Goal: Information Seeking & Learning: Understand process/instructions

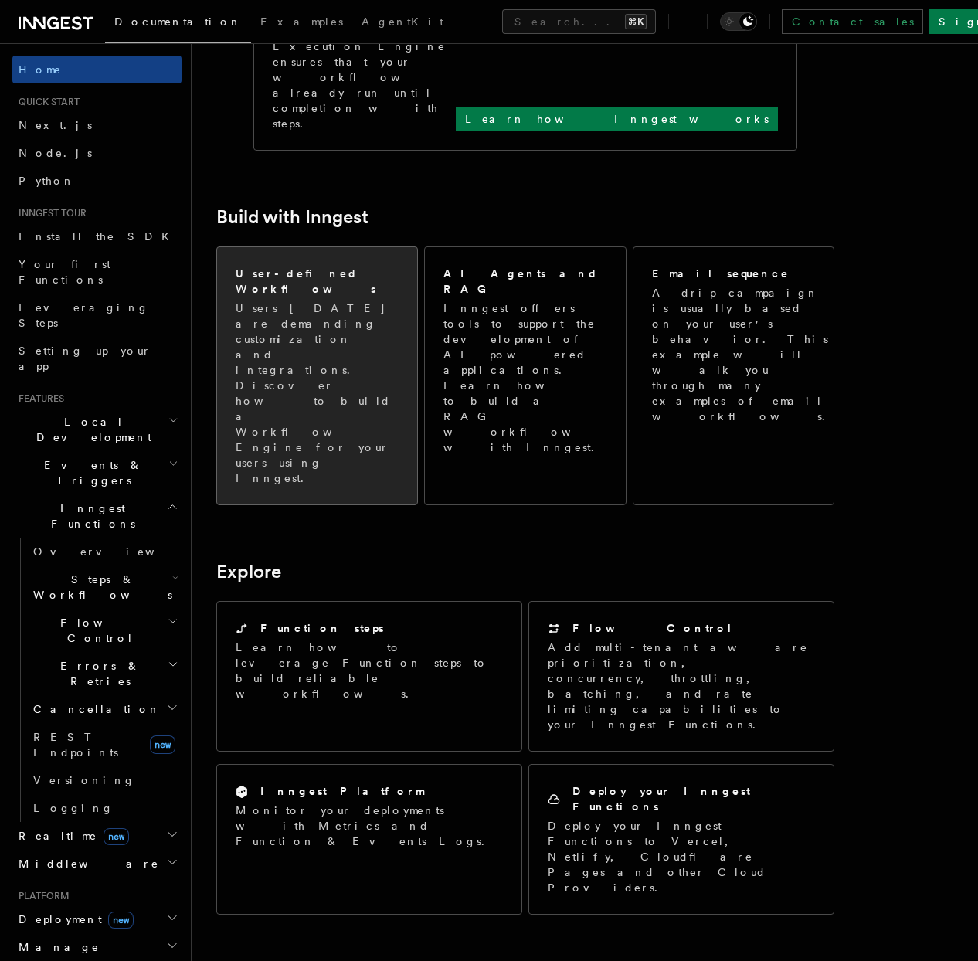
scroll to position [1010, 0]
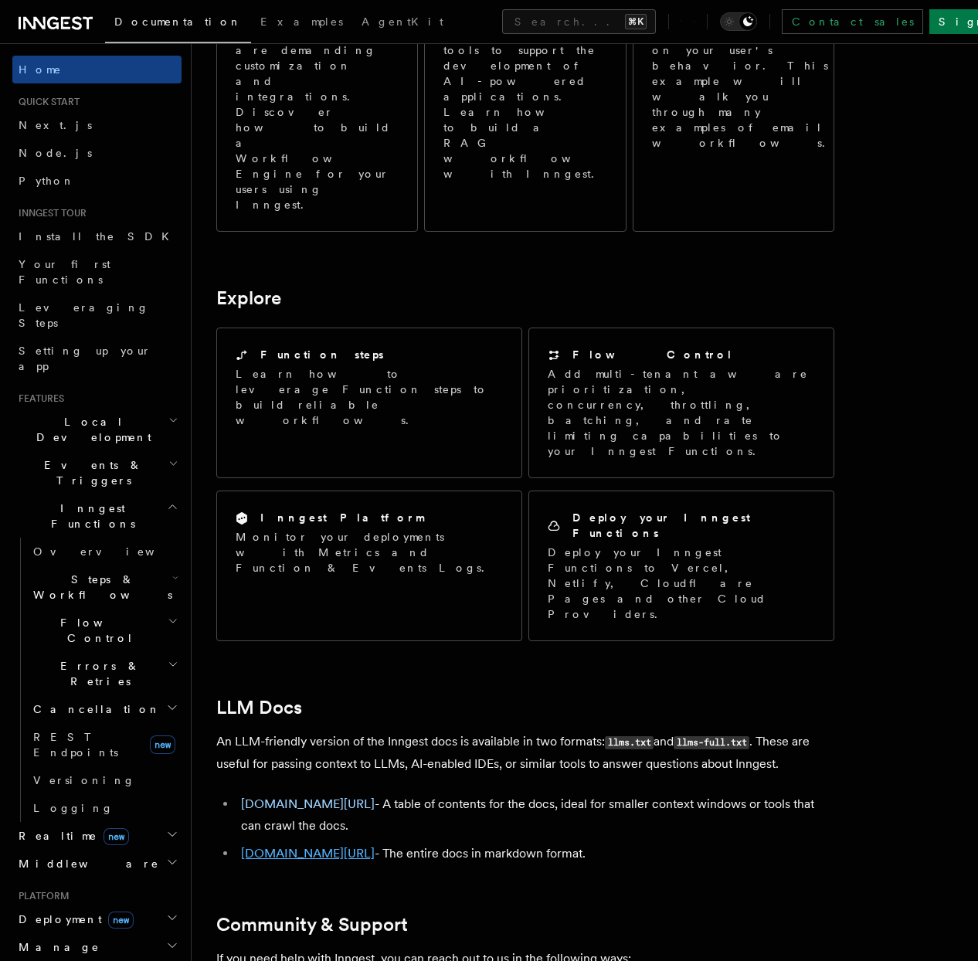
click at [320, 846] on link "[DOMAIN_NAME][URL]" at bounding box center [308, 853] width 134 height 15
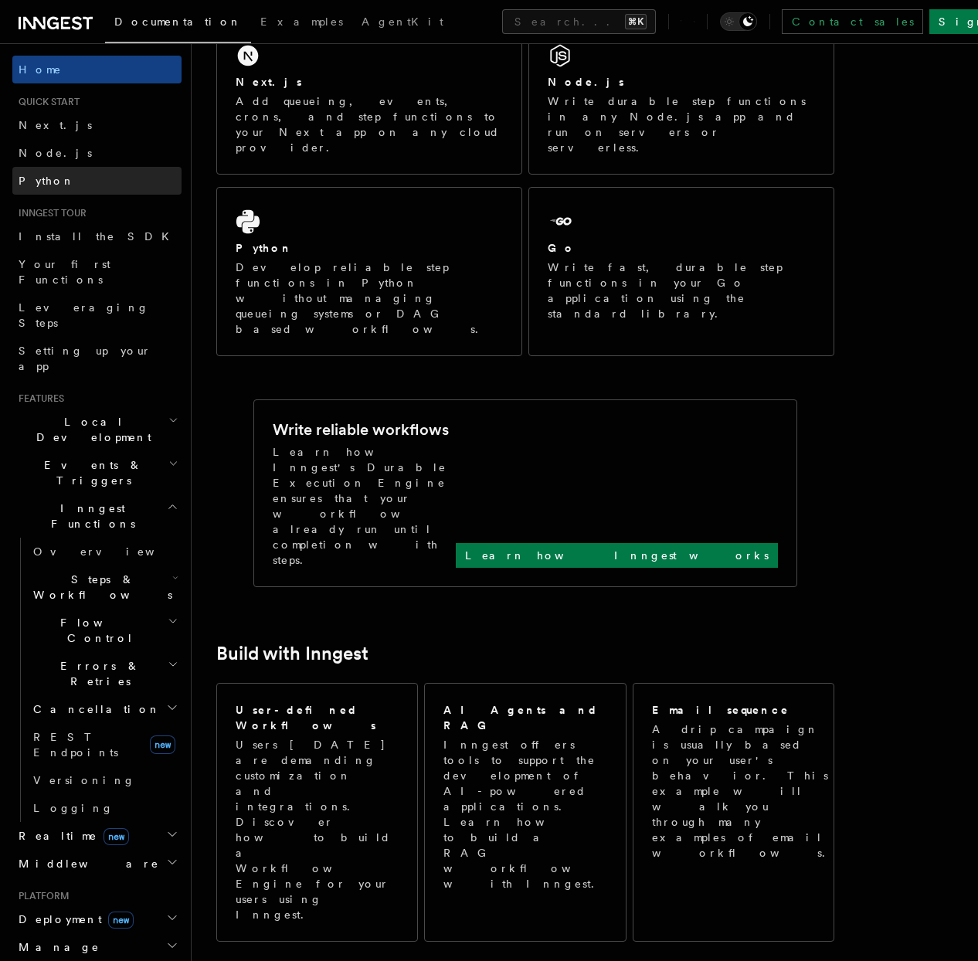
scroll to position [0, 0]
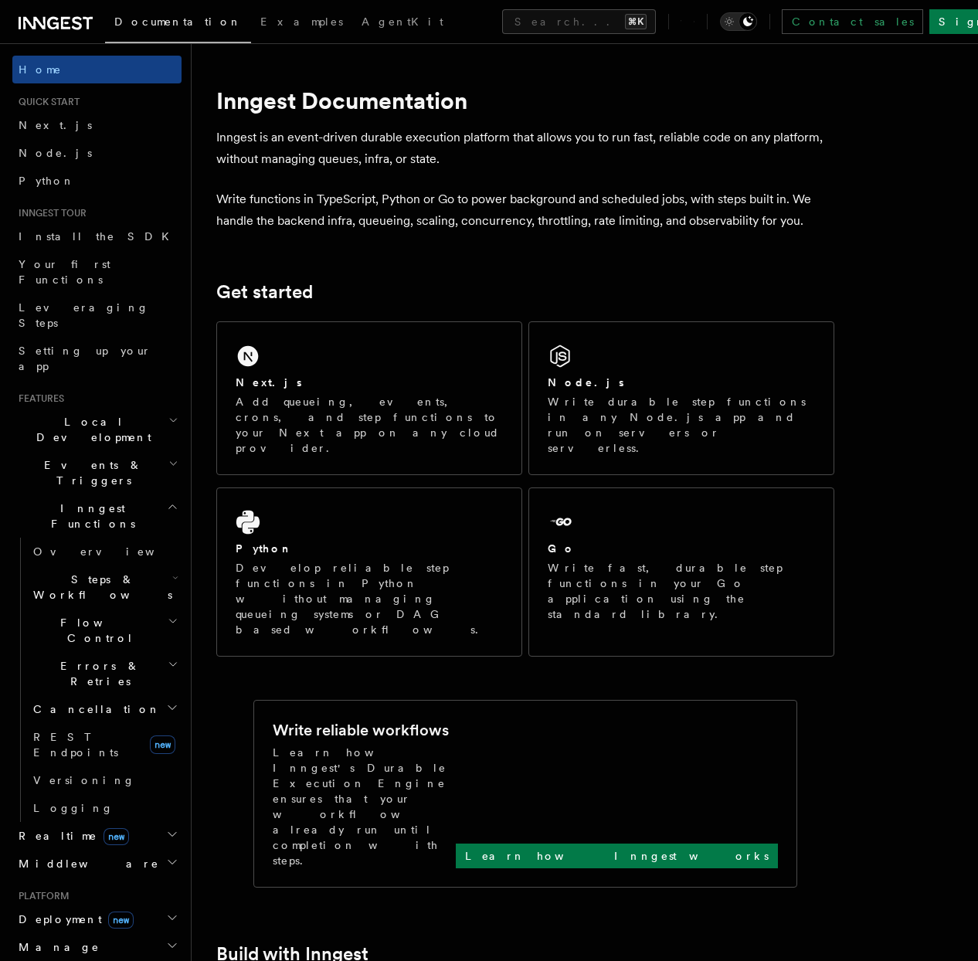
click at [753, 21] on icon "Toggle dark mode" at bounding box center [748, 21] width 10 height 10
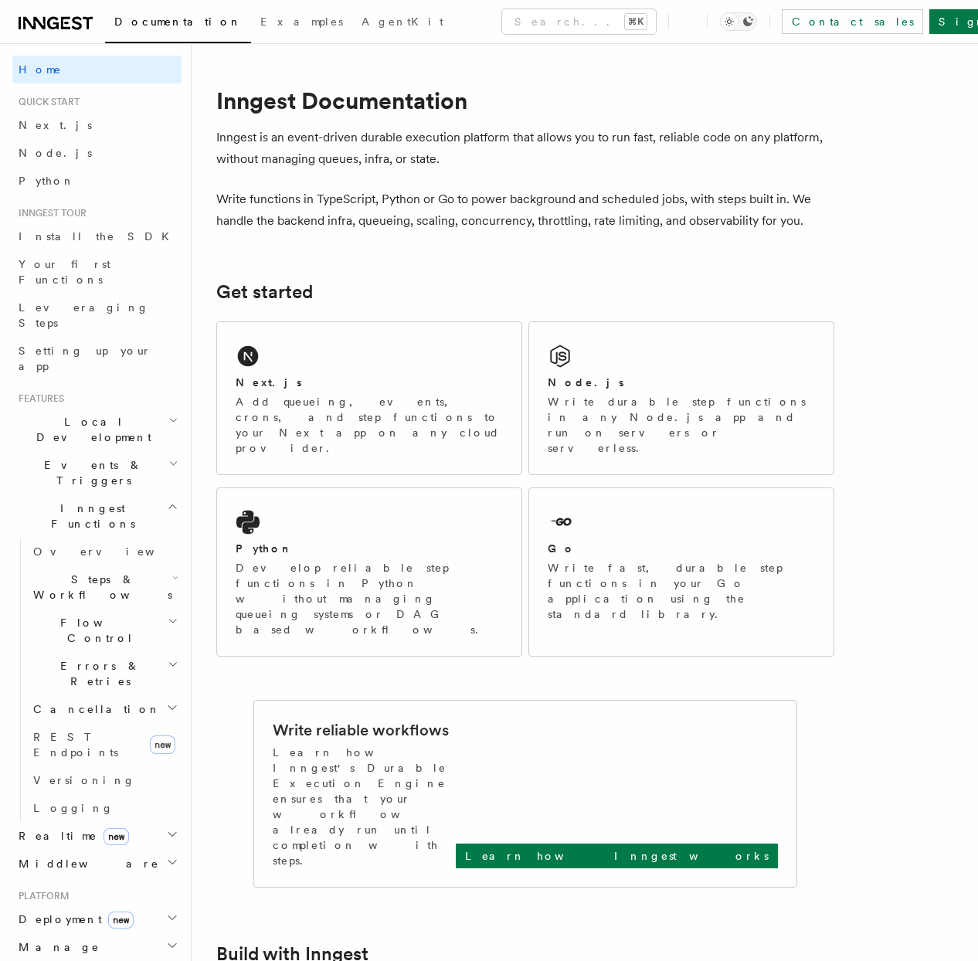
click at [753, 21] on icon "Toggle dark mode" at bounding box center [748, 21] width 10 height 10
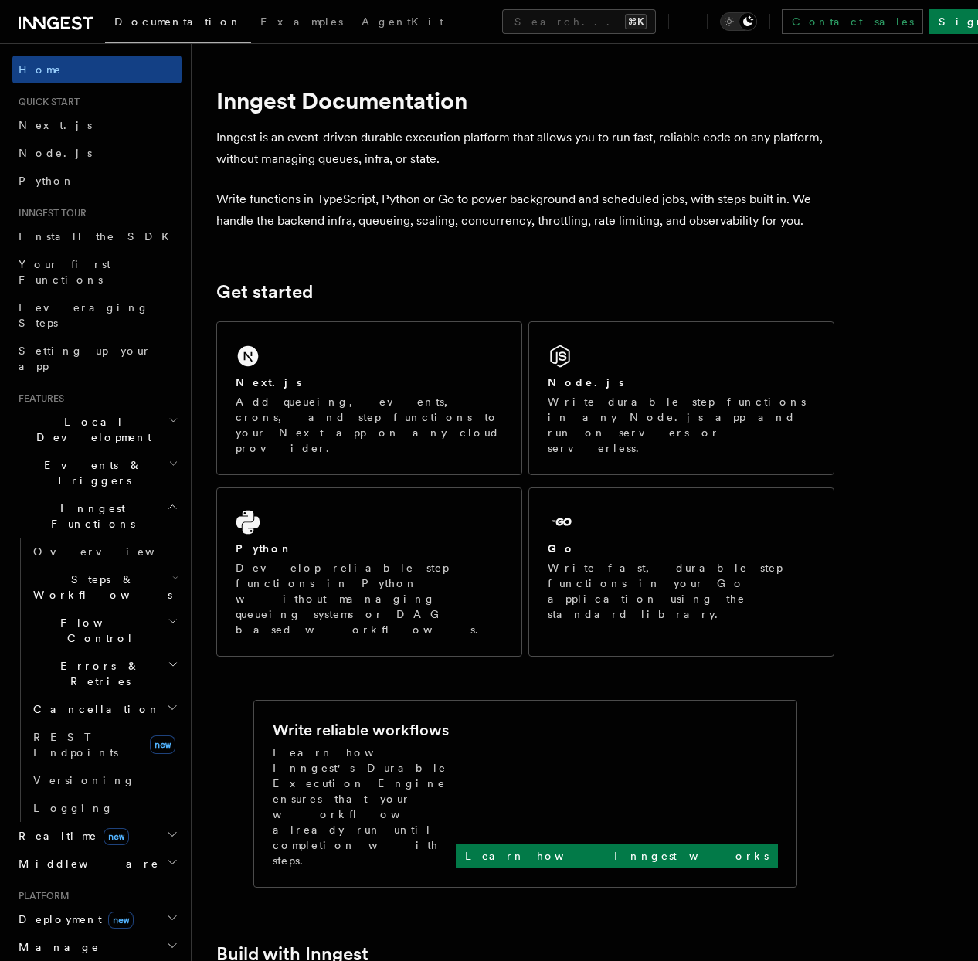
click at [753, 21] on icon "Toggle dark mode" at bounding box center [748, 21] width 10 height 10
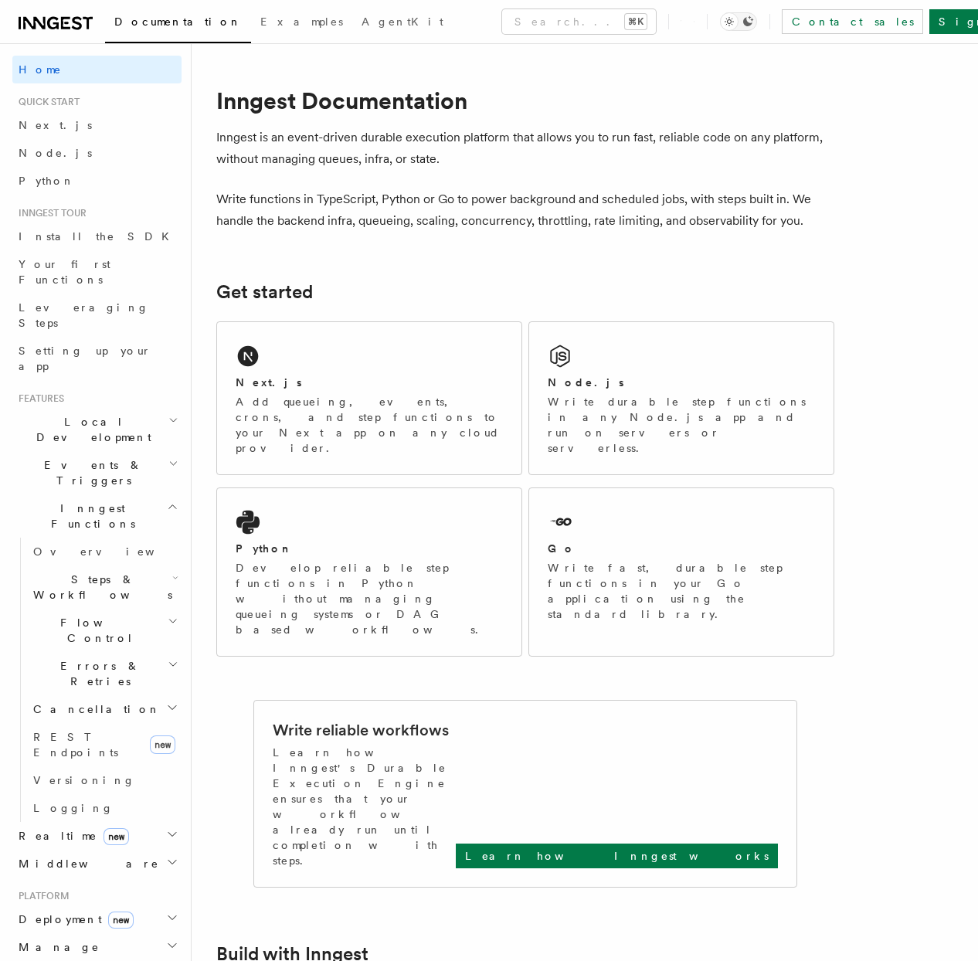
click at [753, 21] on icon "Toggle dark mode" at bounding box center [748, 21] width 10 height 10
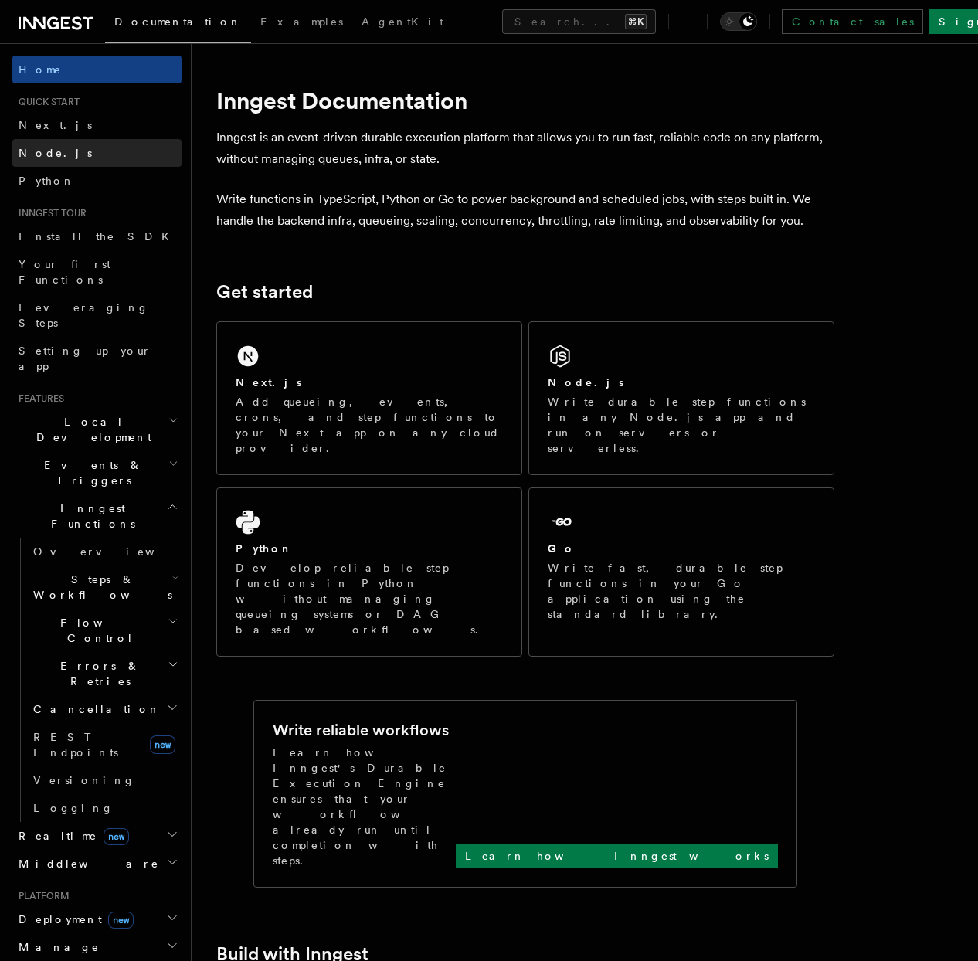
click at [80, 145] on link "Node.js" at bounding box center [96, 153] width 169 height 28
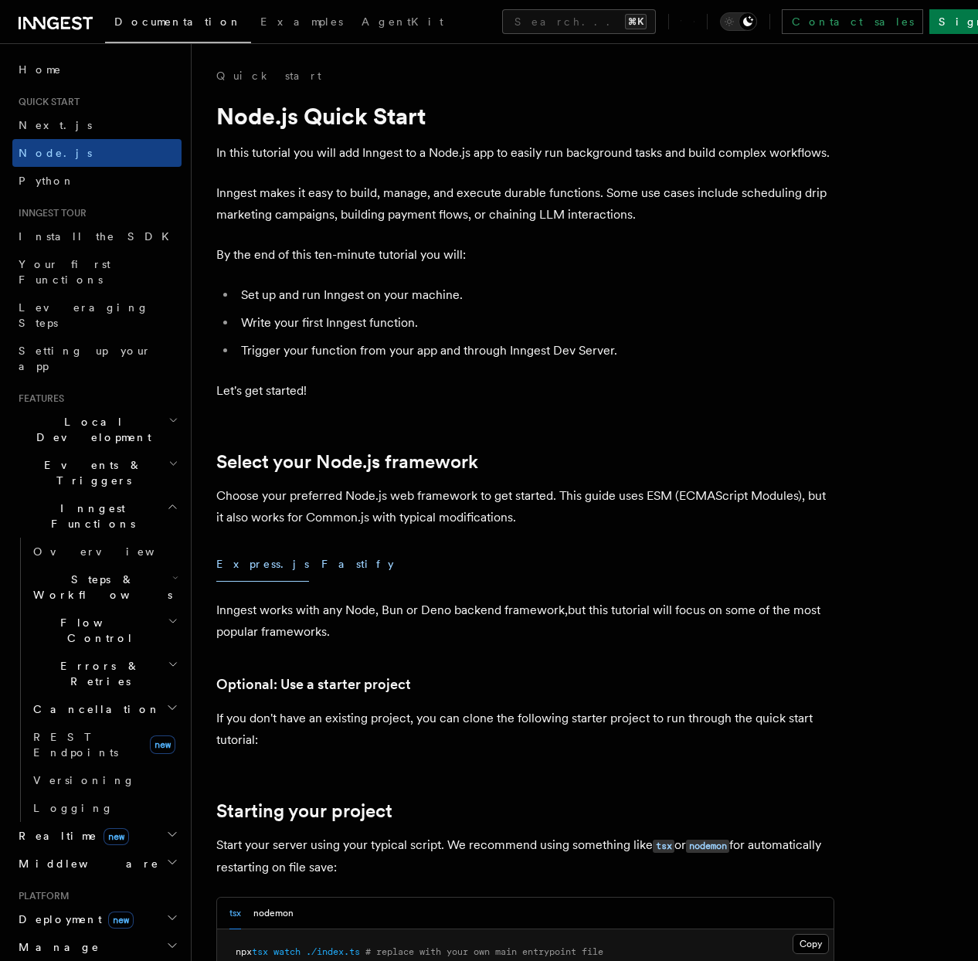
click at [321, 559] on button "Fastify" at bounding box center [357, 564] width 73 height 35
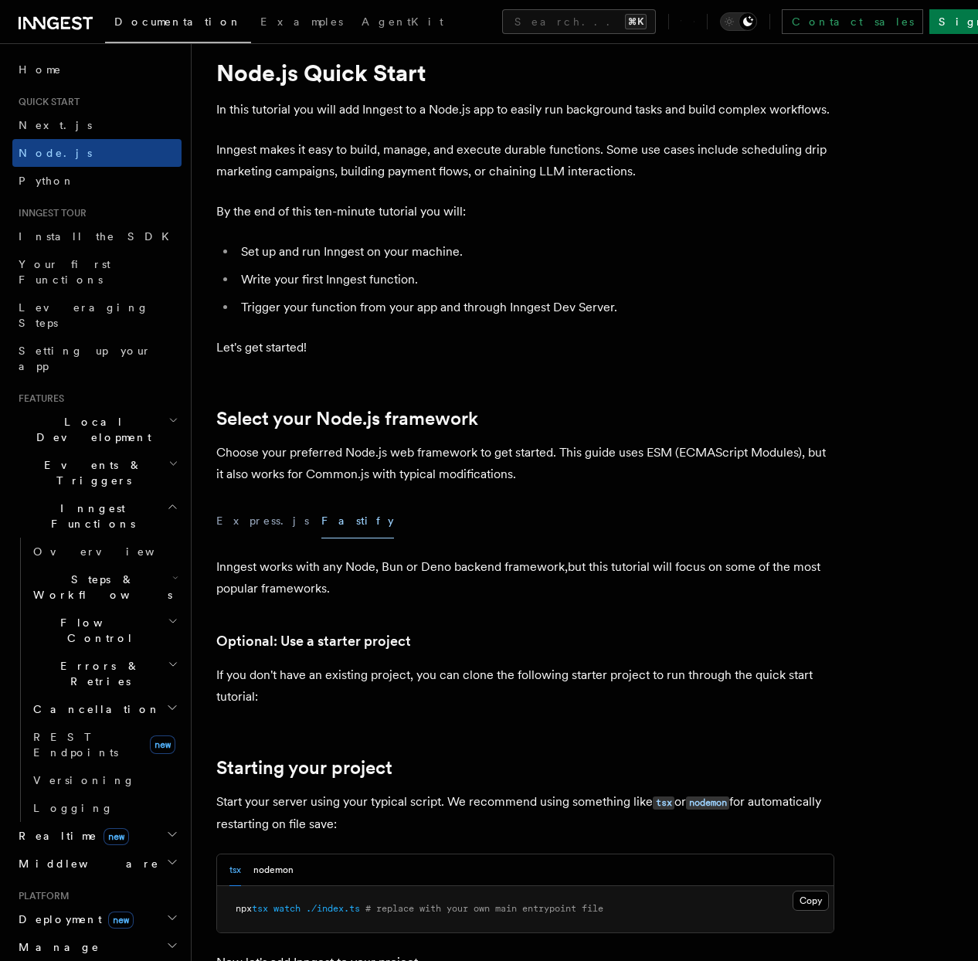
scroll to position [62, 0]
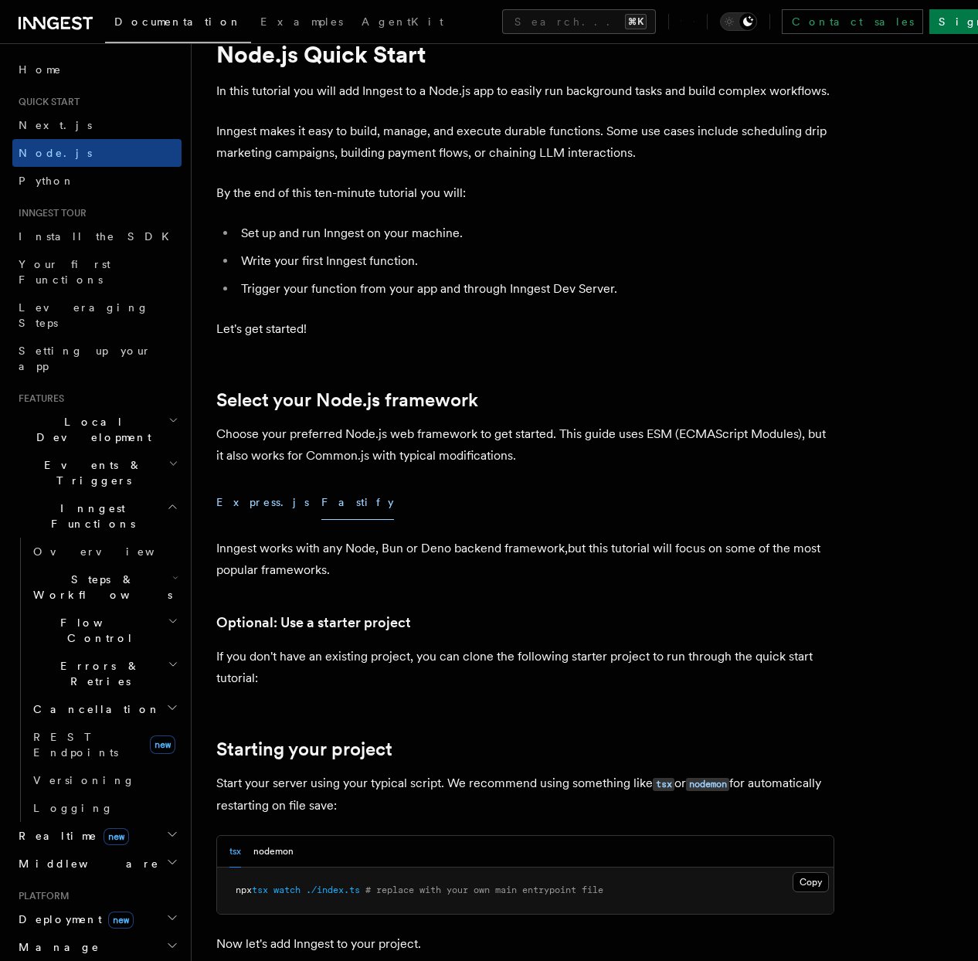
click at [246, 513] on button "Express.js" at bounding box center [262, 502] width 93 height 35
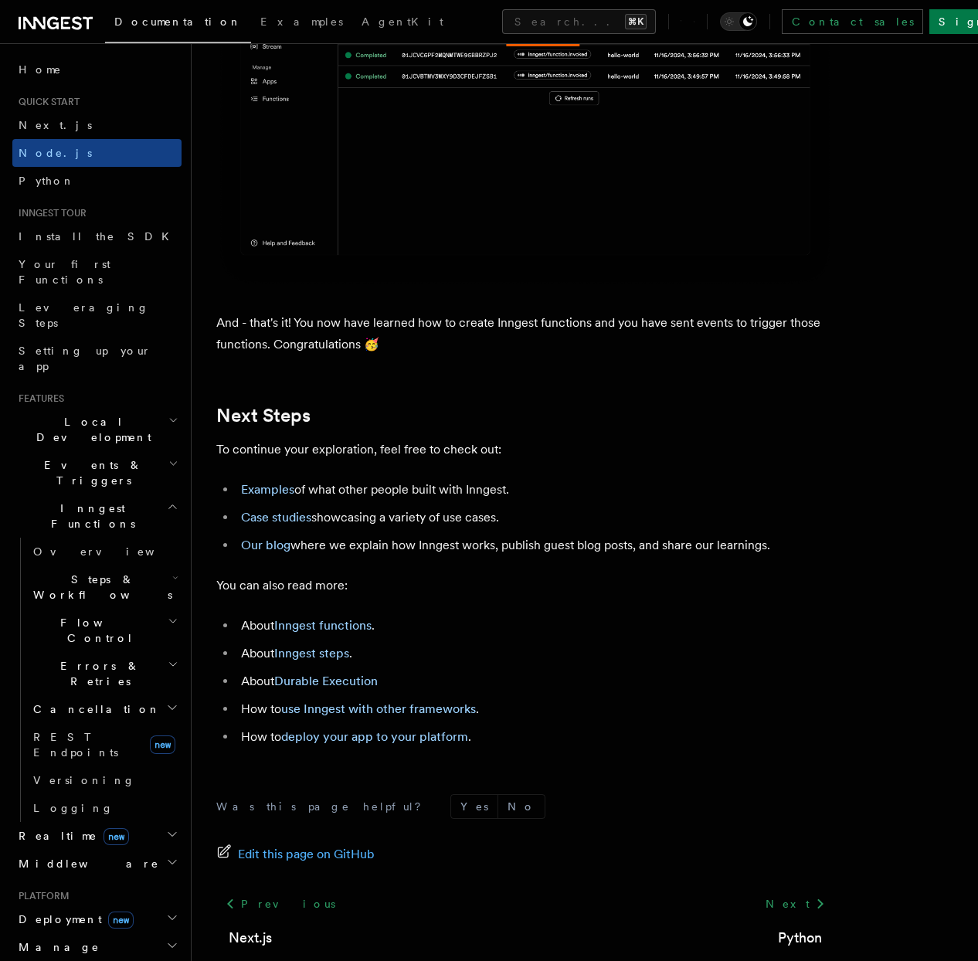
scroll to position [9421, 0]
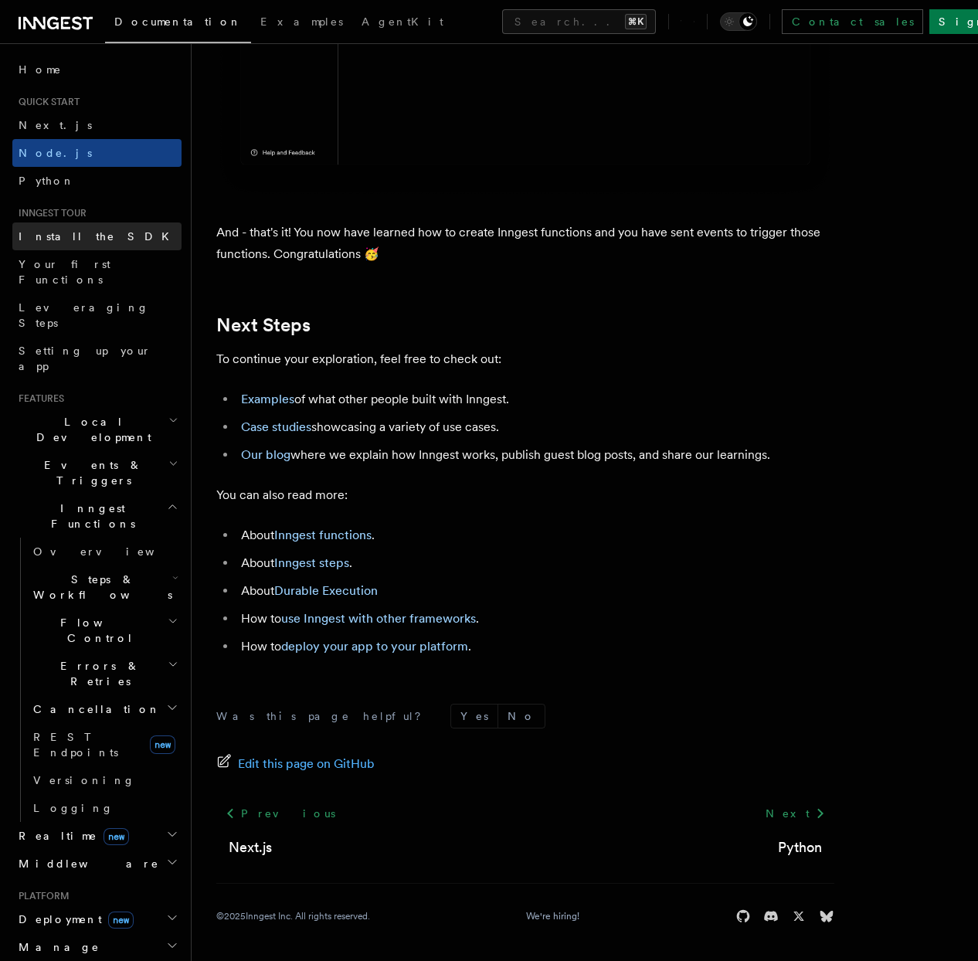
click at [49, 236] on span "Install the SDK" at bounding box center [99, 236] width 160 height 12
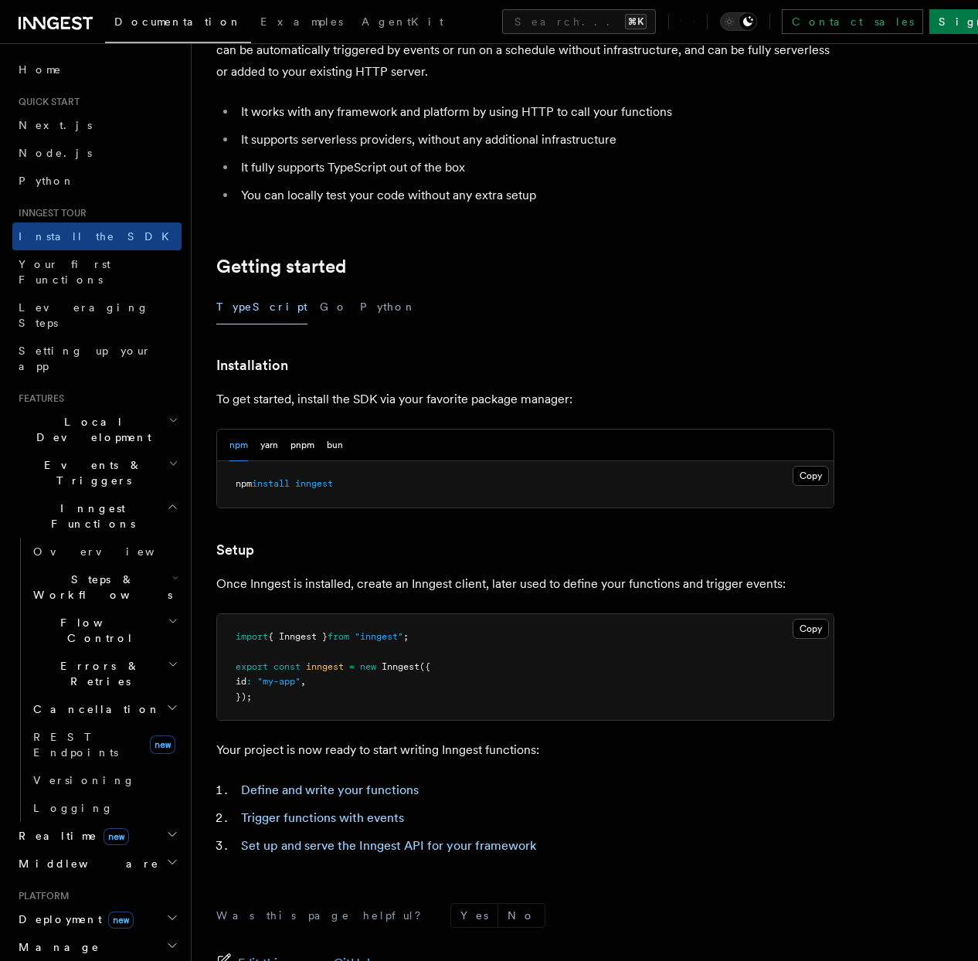
scroll to position [321, 0]
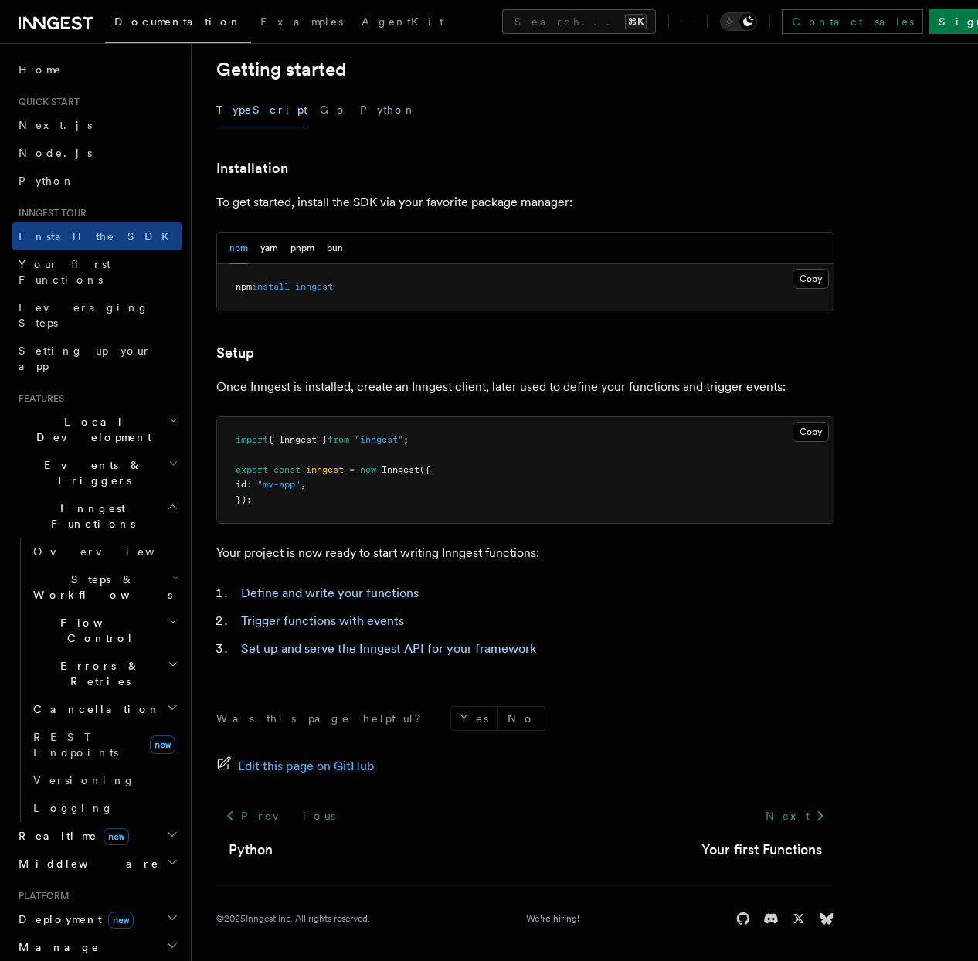
click at [89, 414] on span "Local Development" at bounding box center [90, 429] width 156 height 31
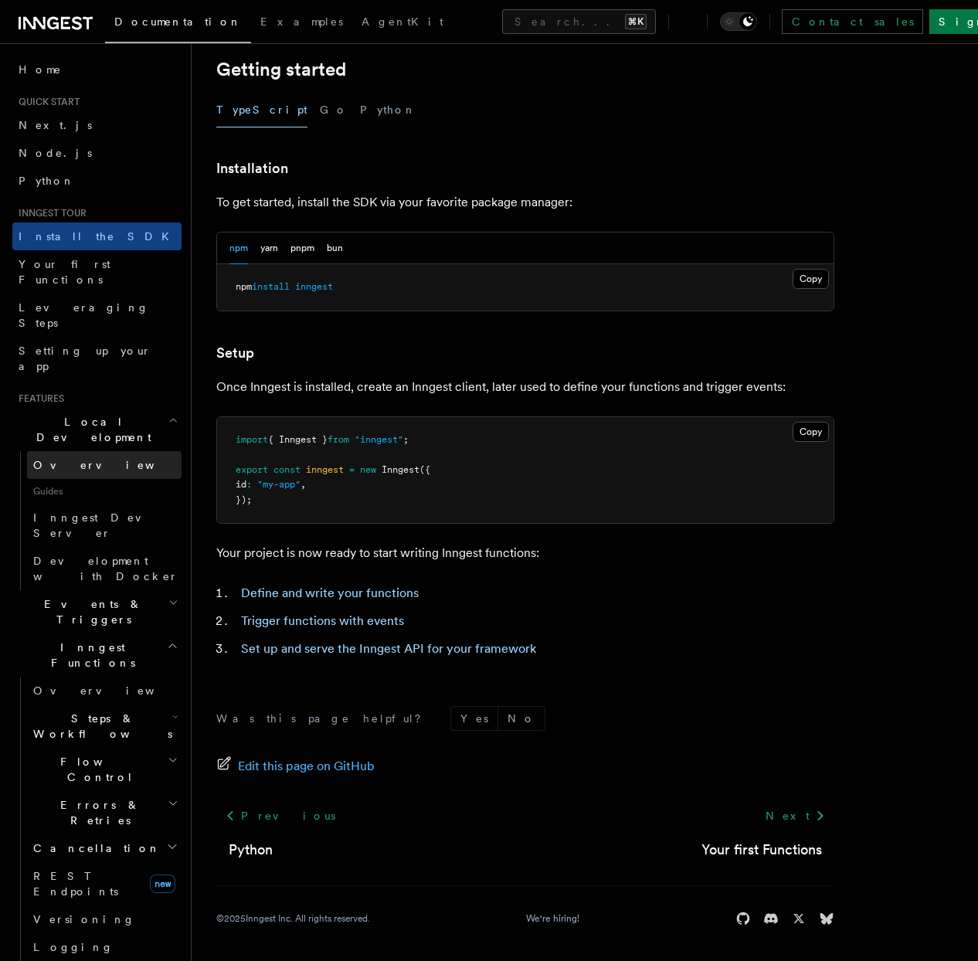
click at [78, 459] on span "Overview" at bounding box center [112, 465] width 159 height 12
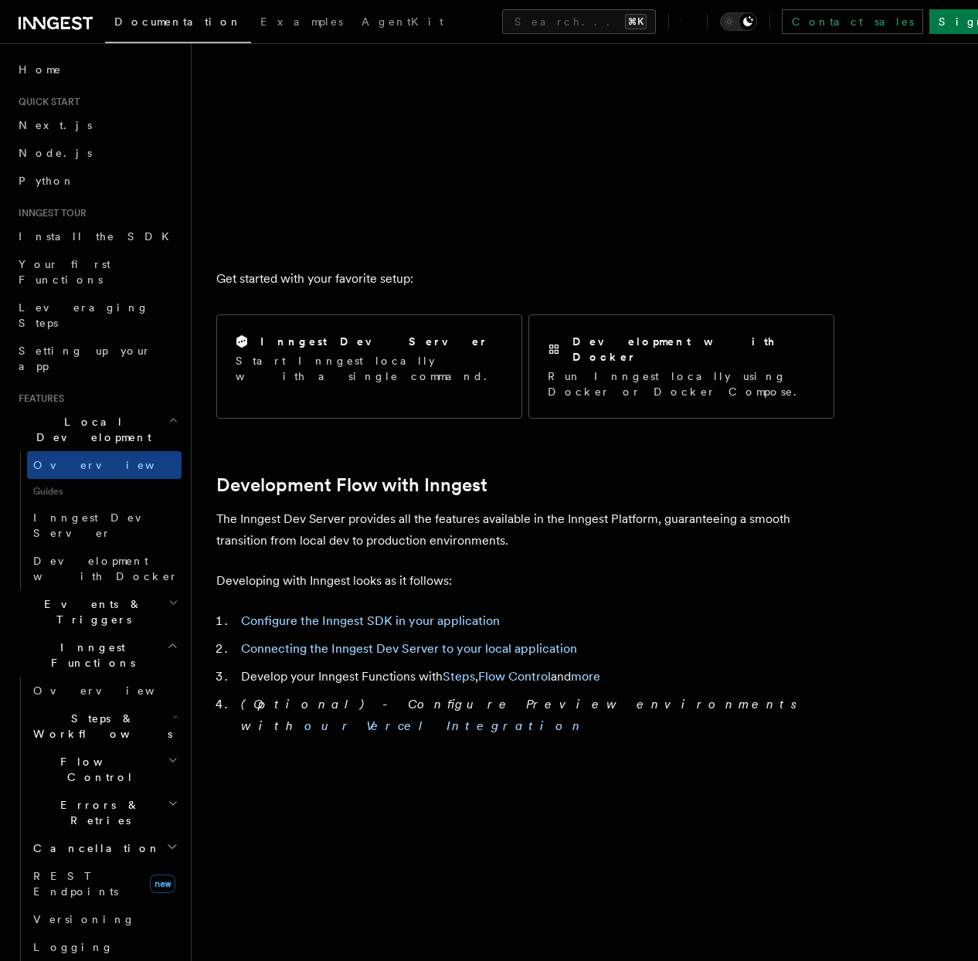
scroll to position [406, 0]
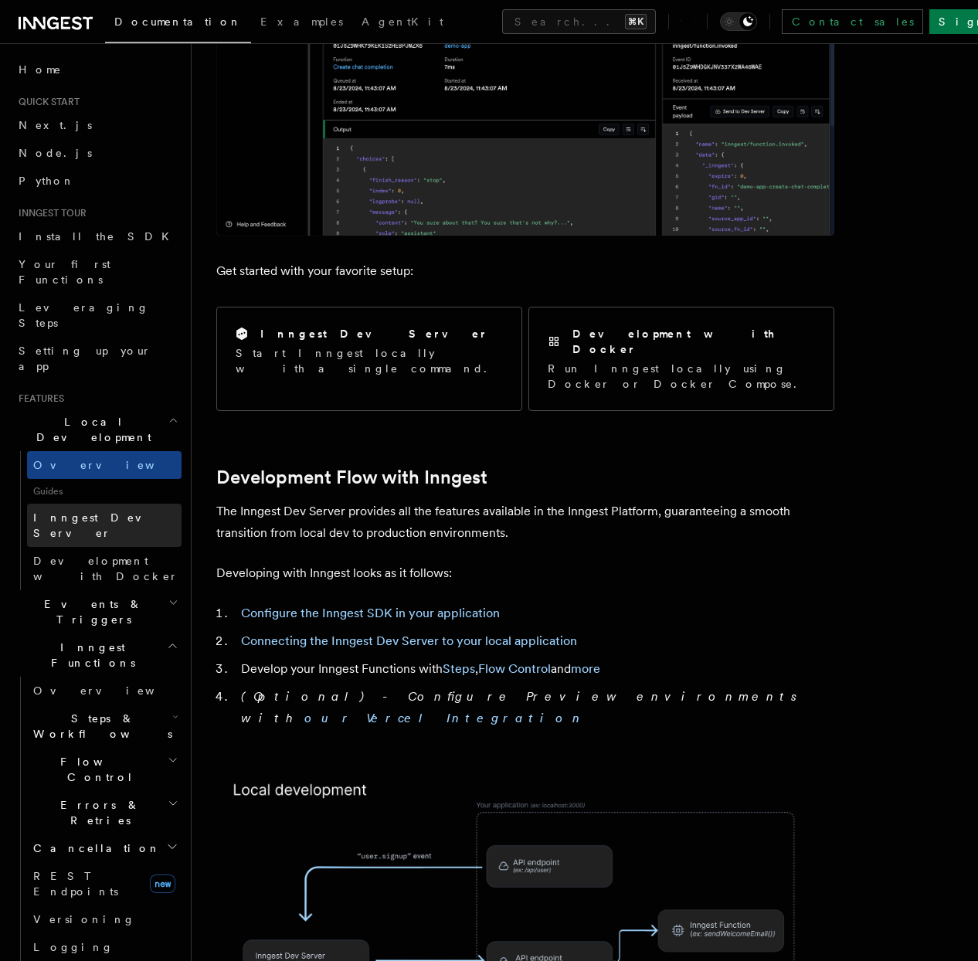
click at [99, 511] on span "Inngest Dev Server" at bounding box center [99, 525] width 132 height 28
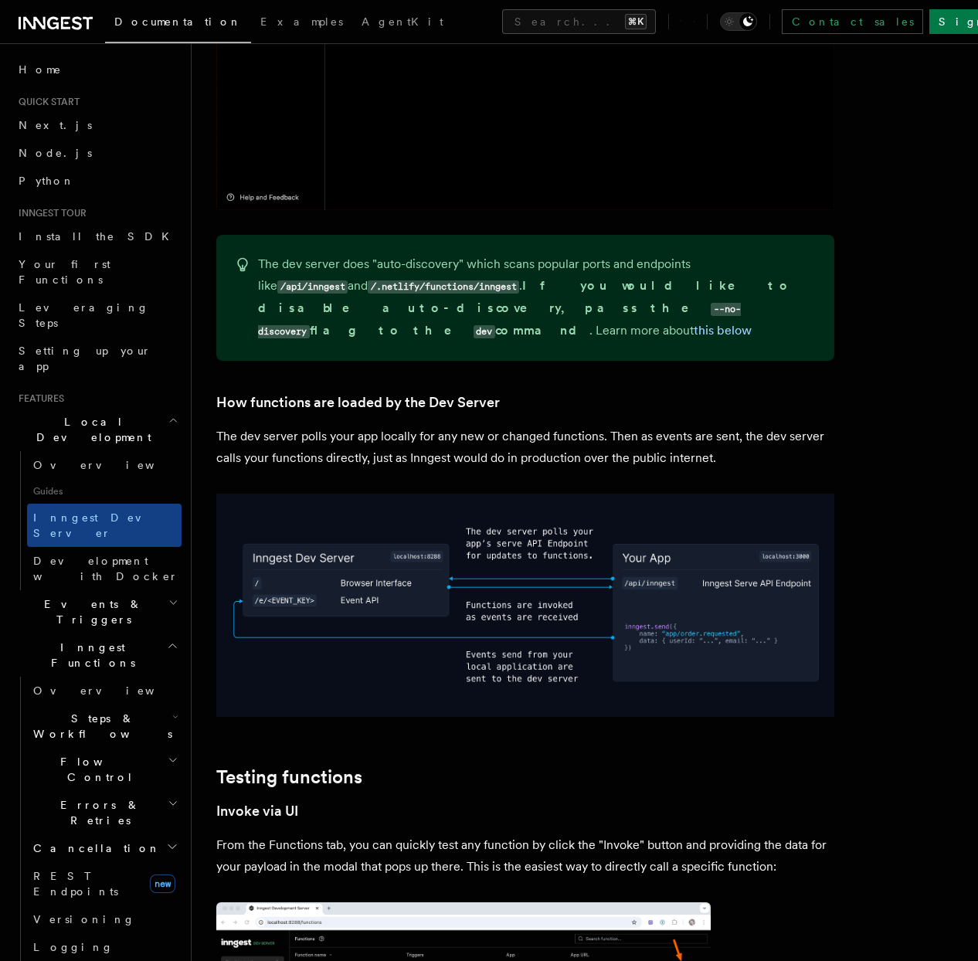
scroll to position [1089, 0]
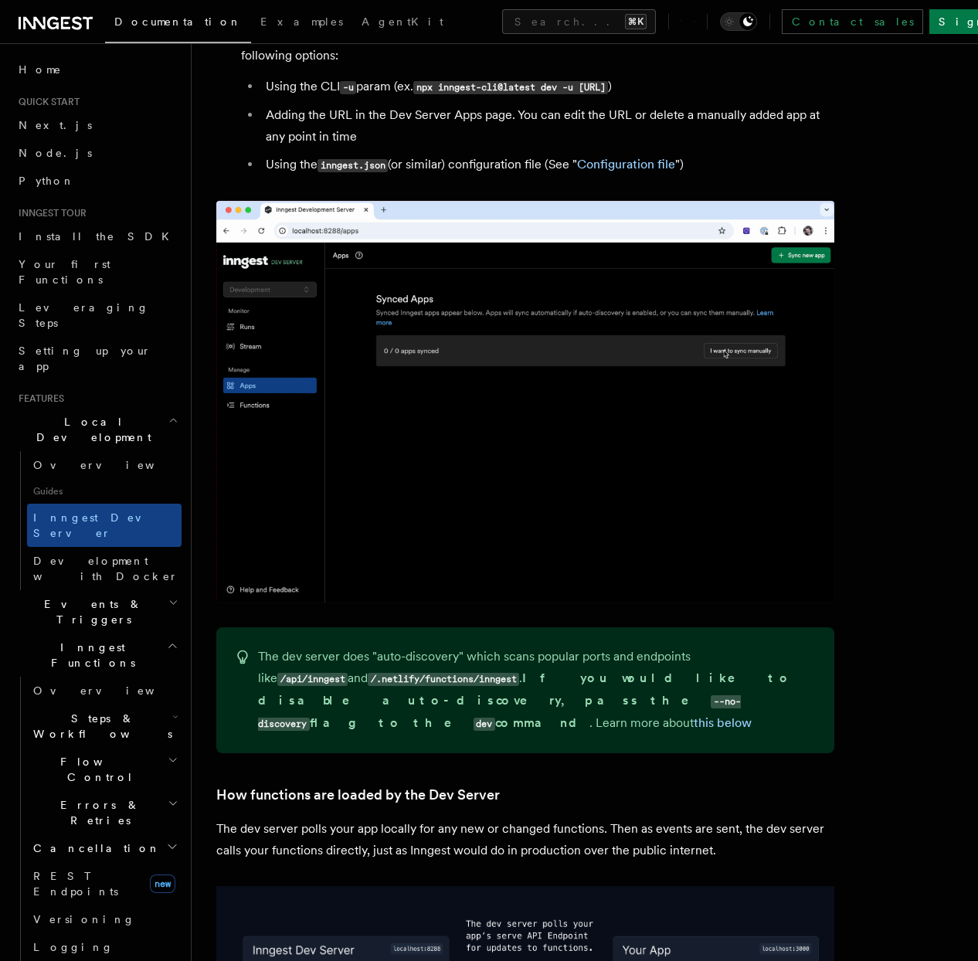
click at [168, 596] on icon "button" at bounding box center [173, 602] width 10 height 12
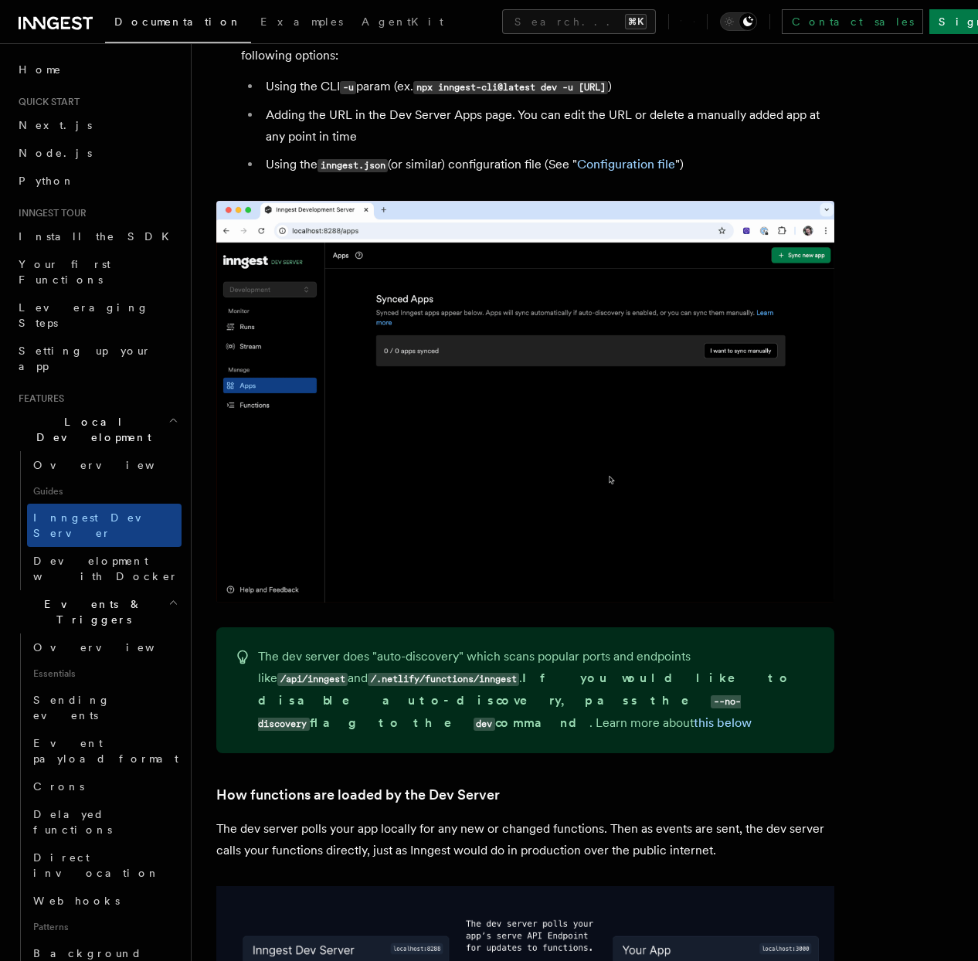
click at [168, 596] on icon "button" at bounding box center [173, 602] width 10 height 12
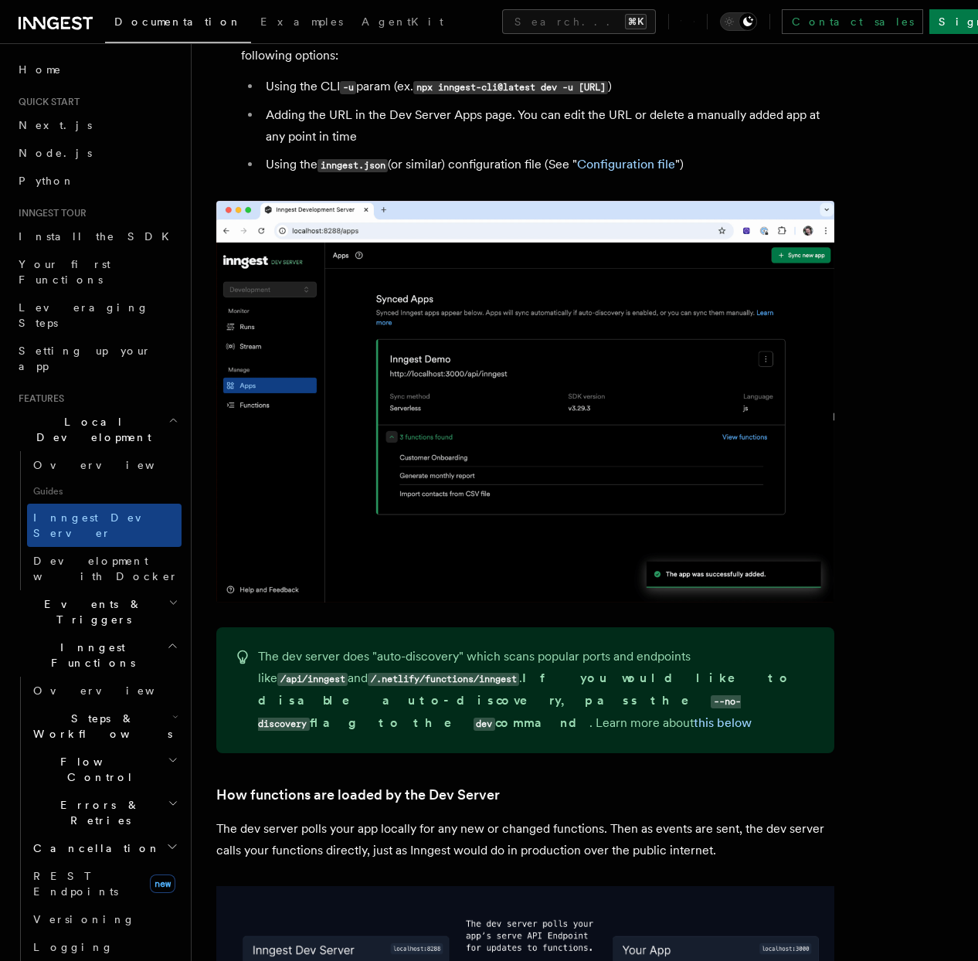
click at [168, 596] on icon "button" at bounding box center [173, 602] width 10 height 12
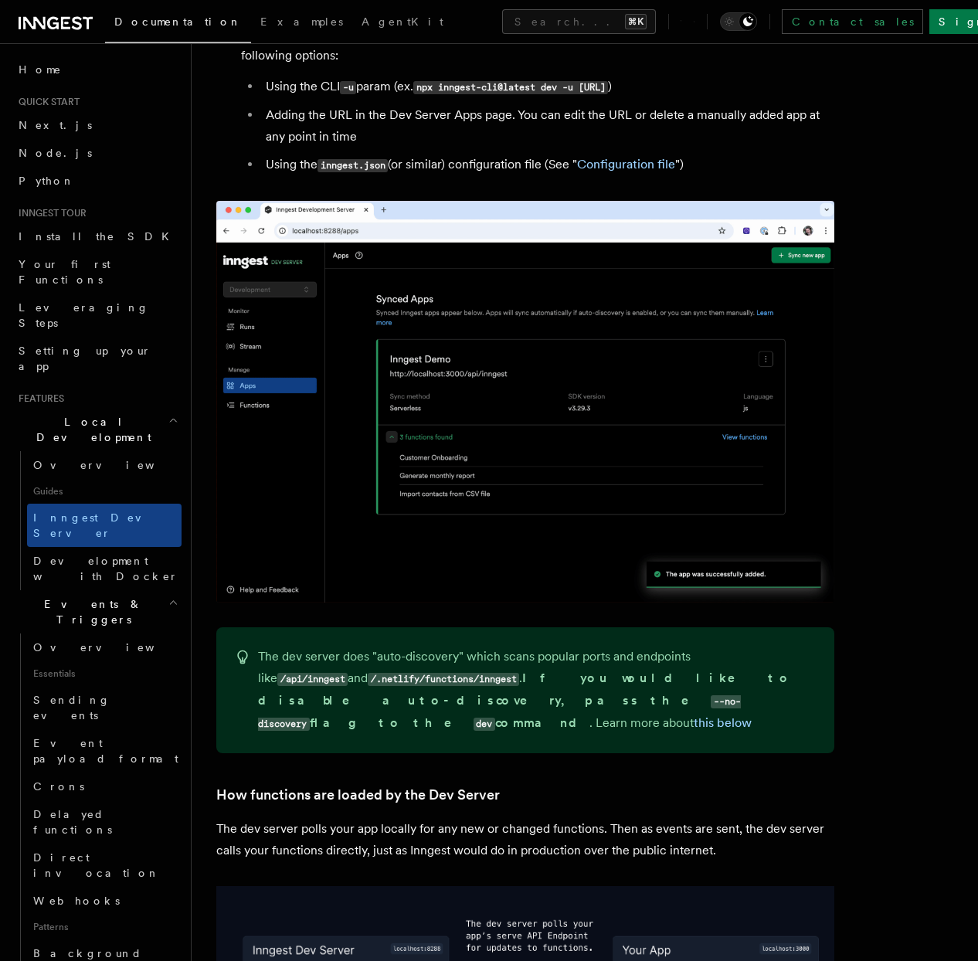
click at [168, 596] on icon "button" at bounding box center [173, 602] width 10 height 12
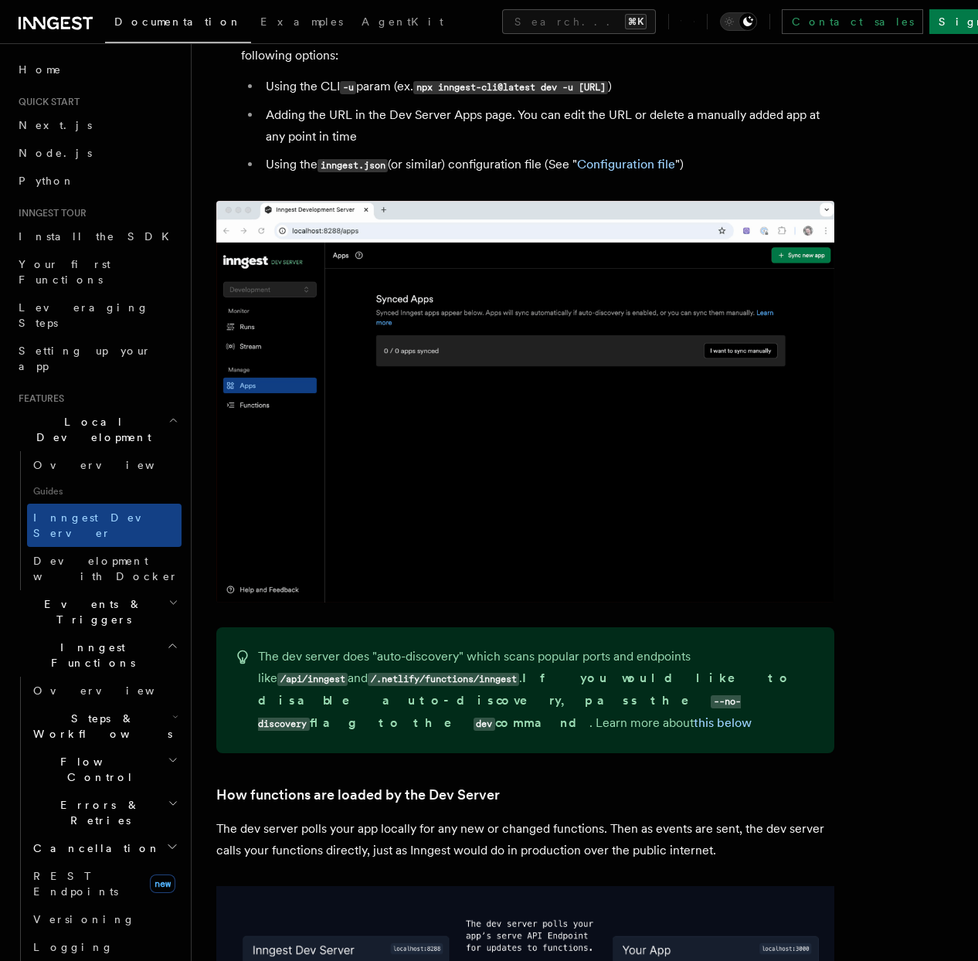
click at [168, 596] on icon "button" at bounding box center [173, 602] width 10 height 12
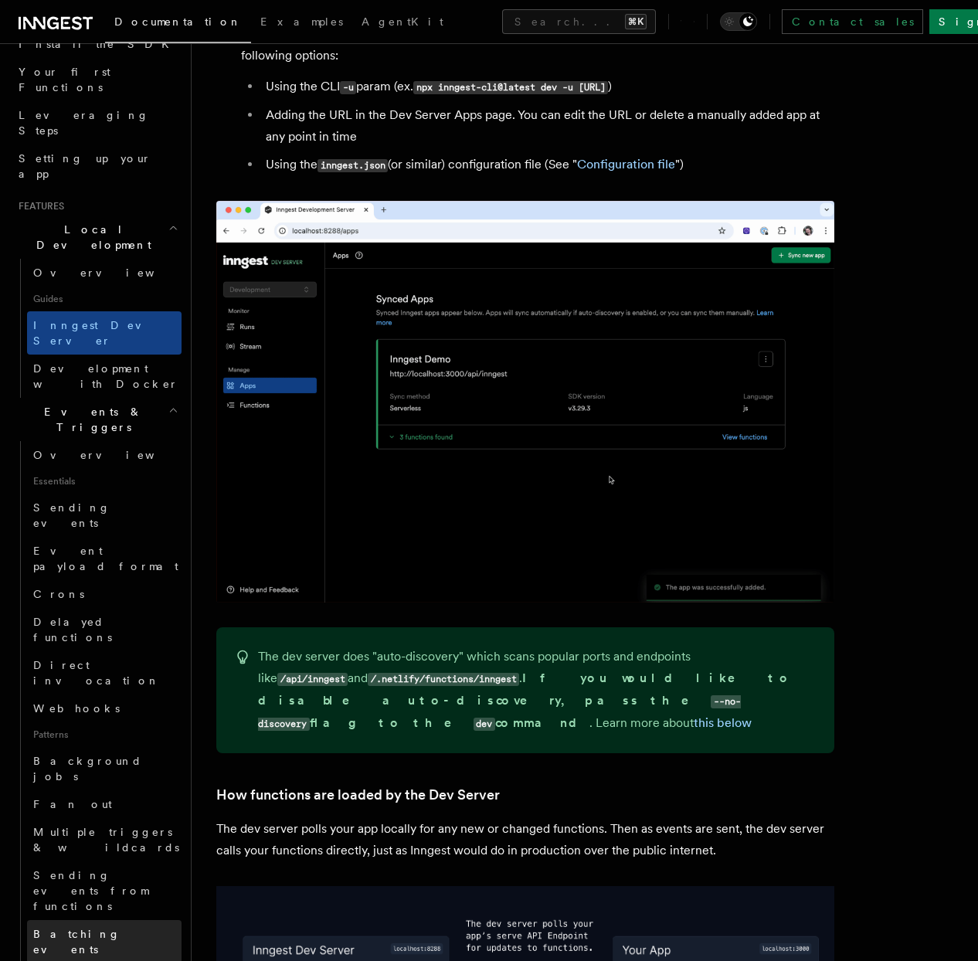
scroll to position [186, 0]
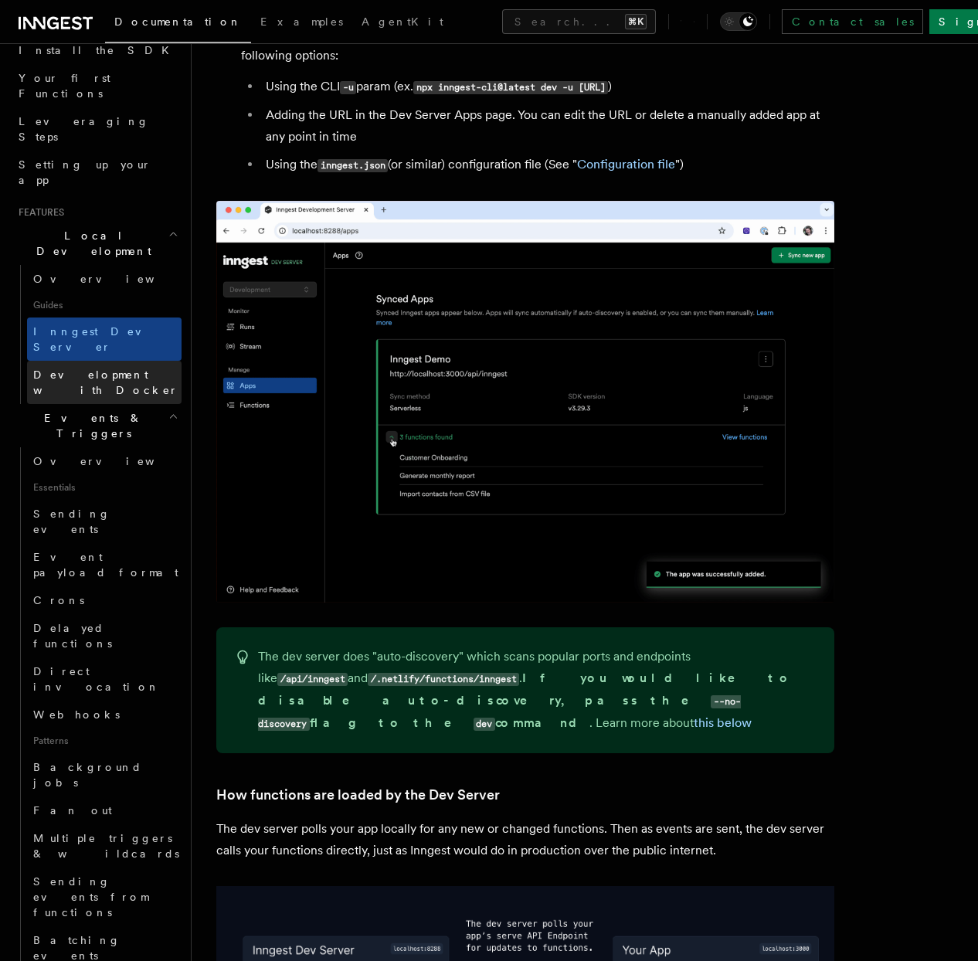
click at [107, 361] on link "Development with Docker" at bounding box center [104, 382] width 154 height 43
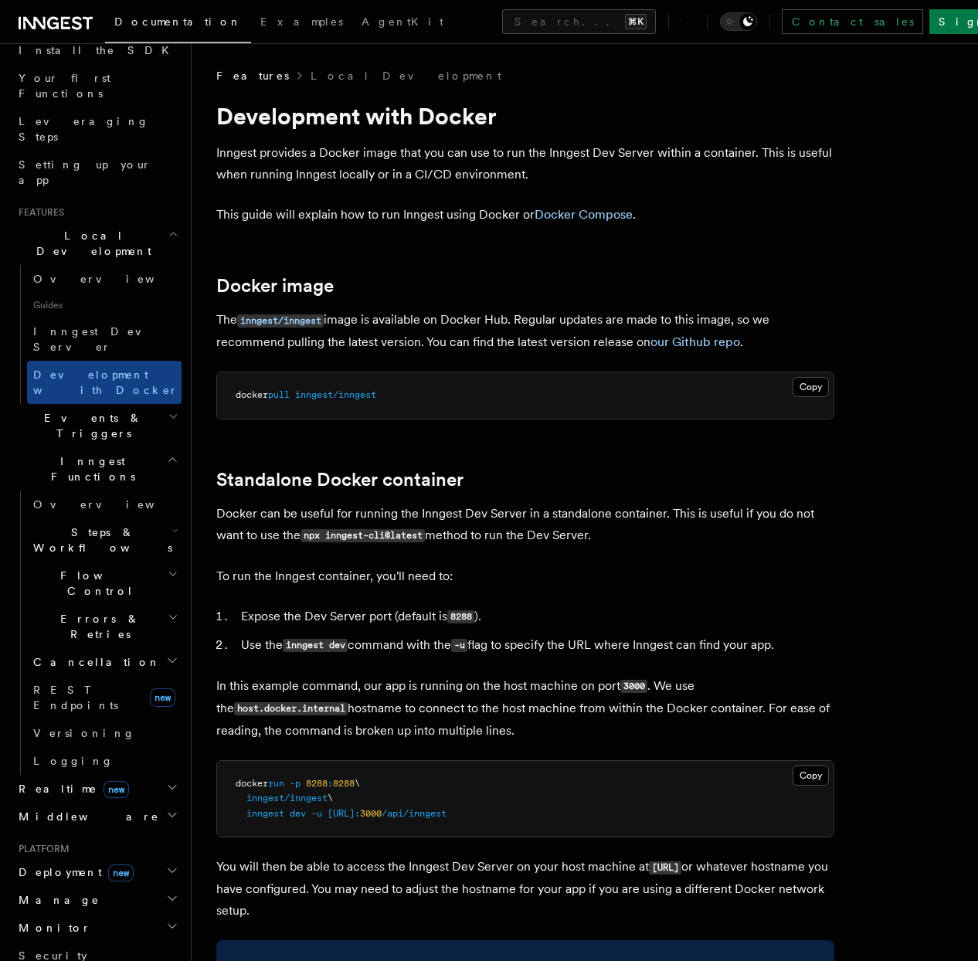
click at [477, 7] on div "Documentation Examples AgentKit Search... ⌘K Contact sales Sign Up" at bounding box center [489, 21] width 978 height 43
click at [502, 29] on button "Search... ⌘K" at bounding box center [579, 21] width 154 height 25
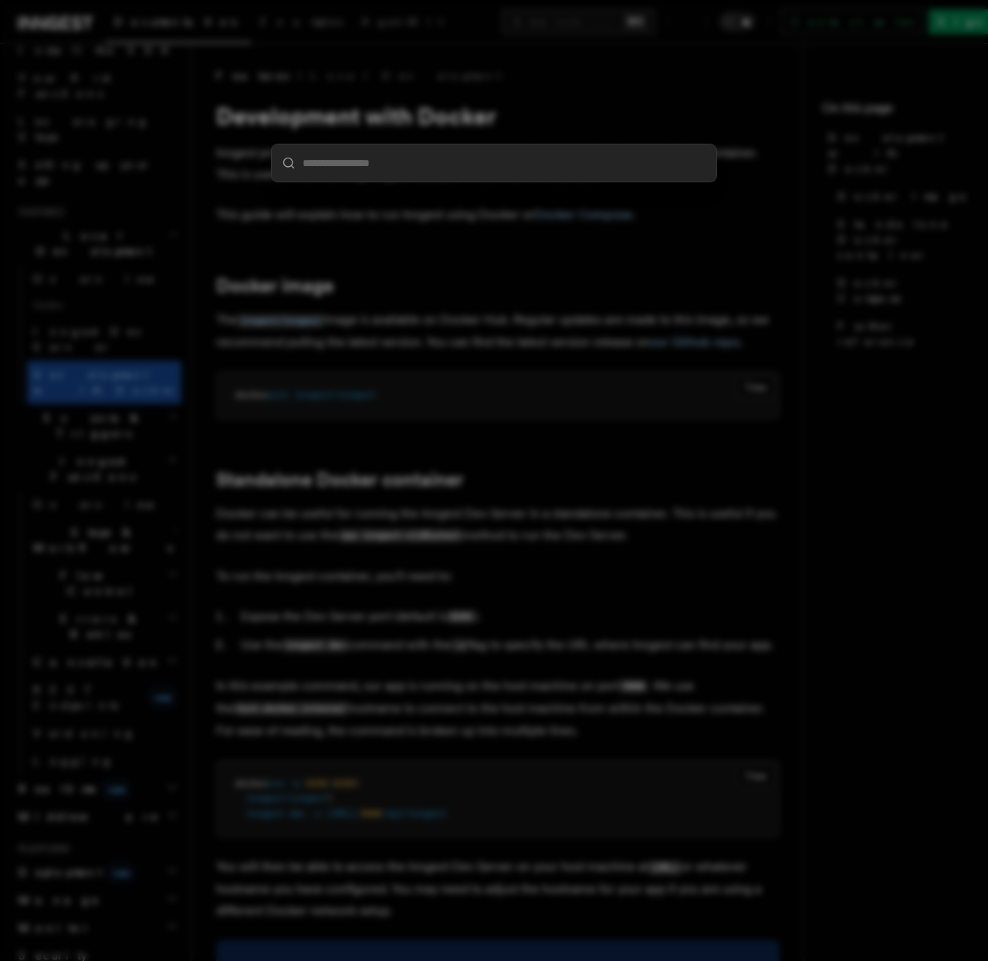
click at [478, 80] on div at bounding box center [494, 480] width 988 height 961
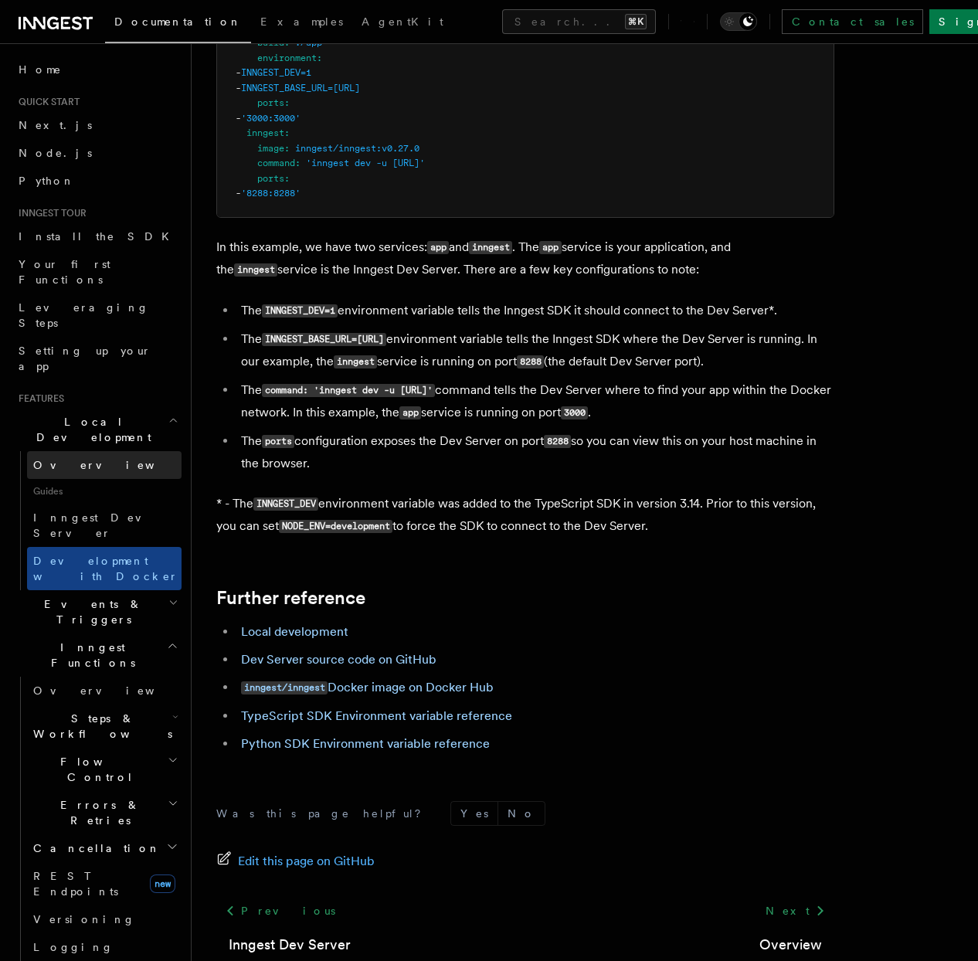
scroll to position [910, 0]
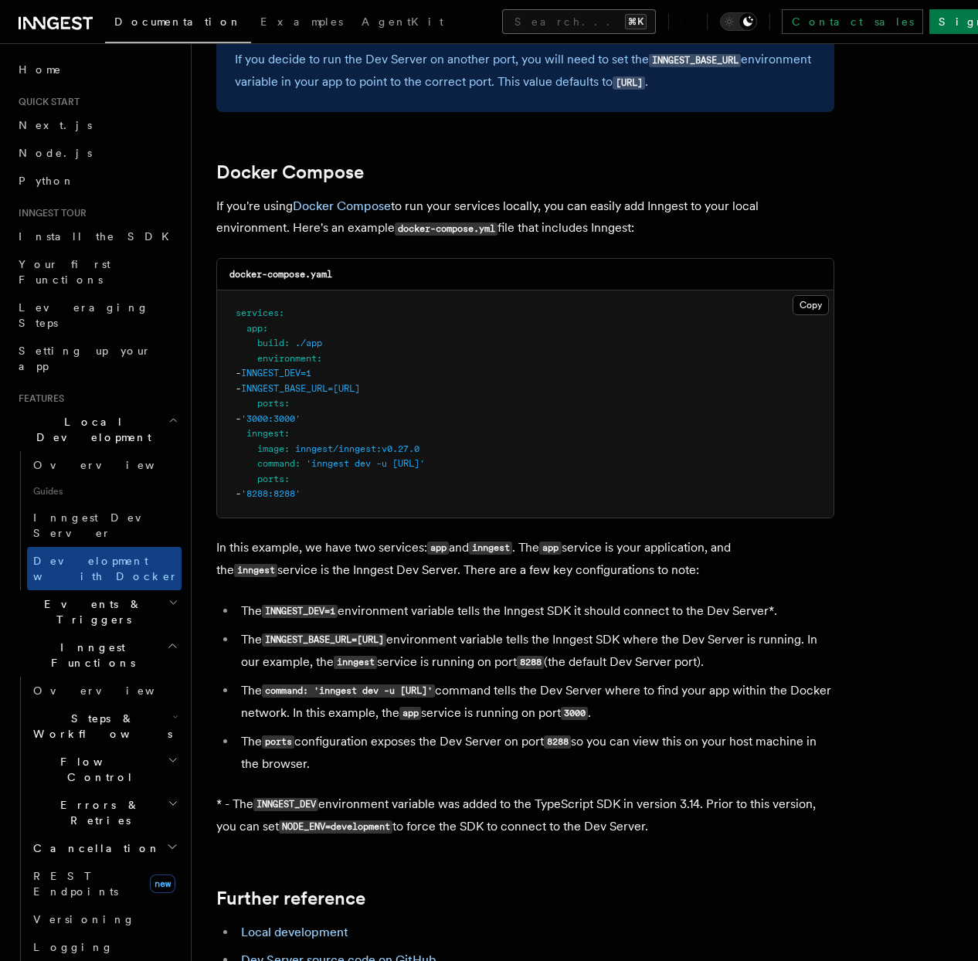
click at [502, 25] on button "Search... ⌘K" at bounding box center [579, 21] width 154 height 25
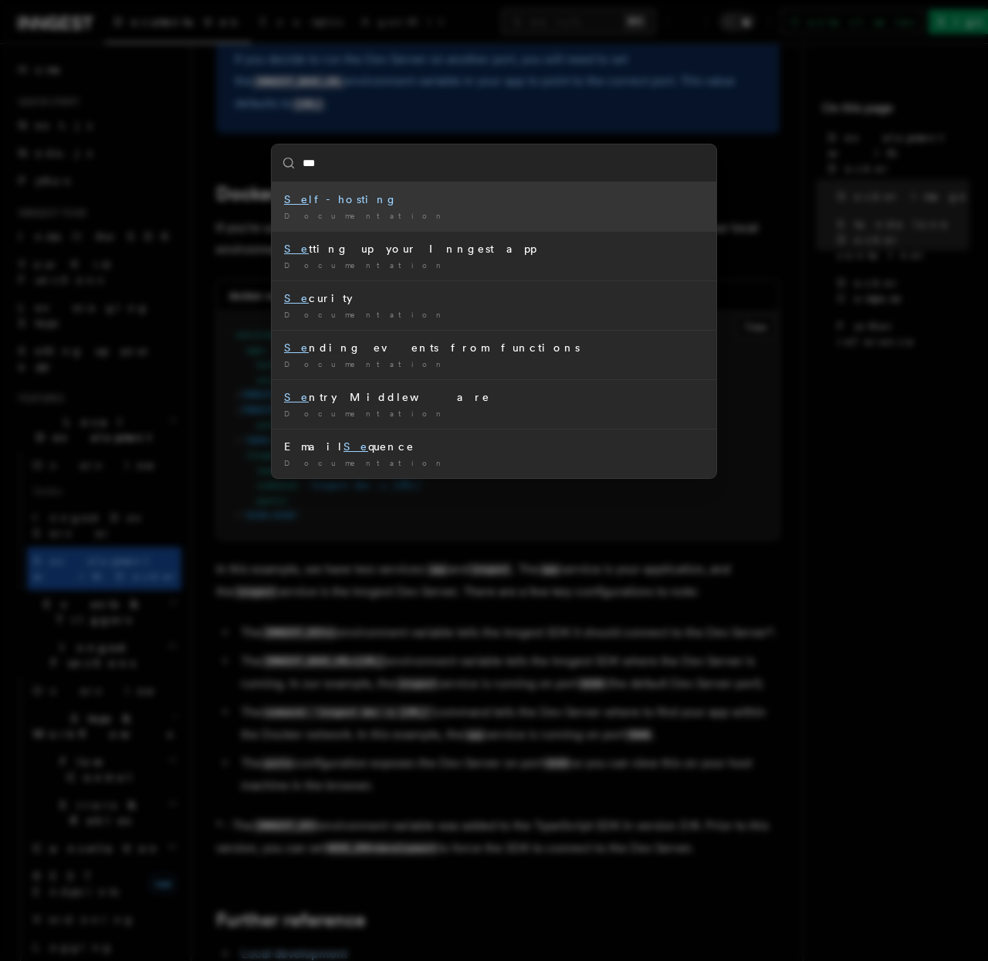
type input "****"
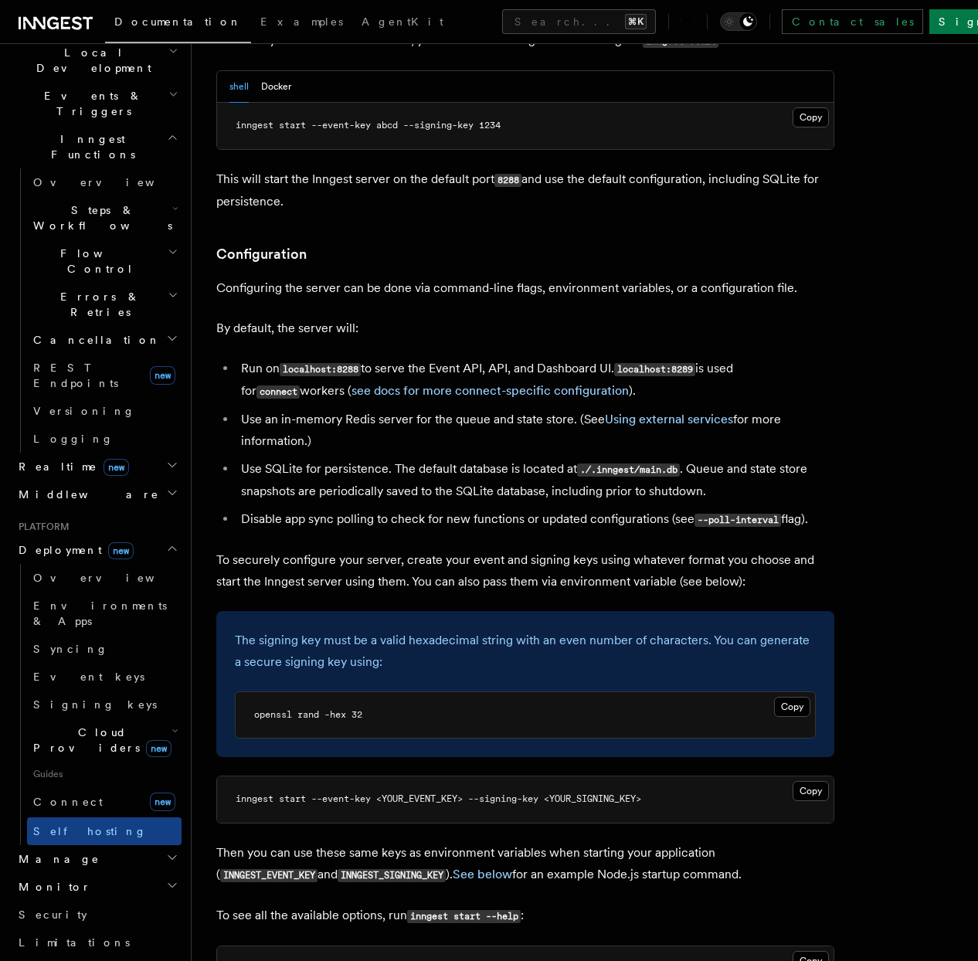
scroll to position [1756, 0]
